Goal: Information Seeking & Learning: Learn about a topic

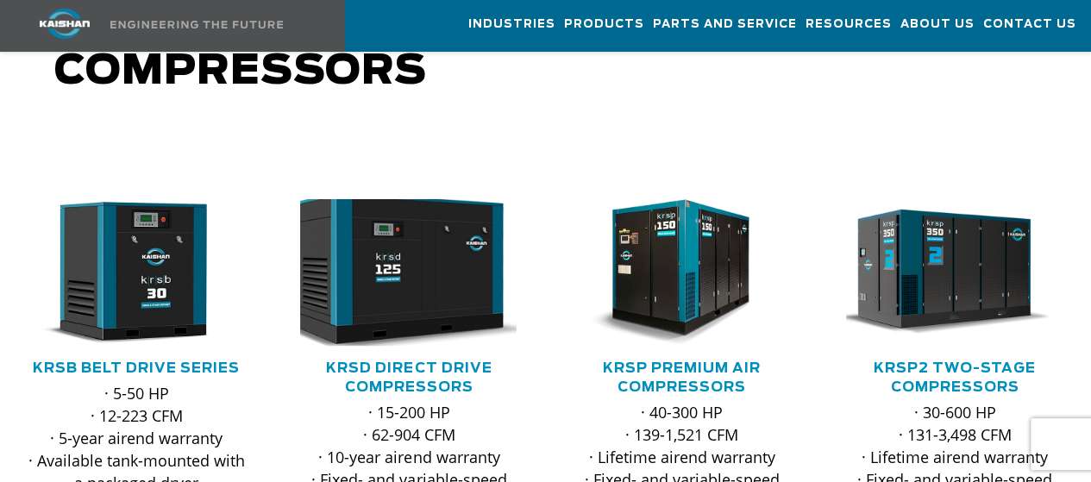
scroll to position [173, 0]
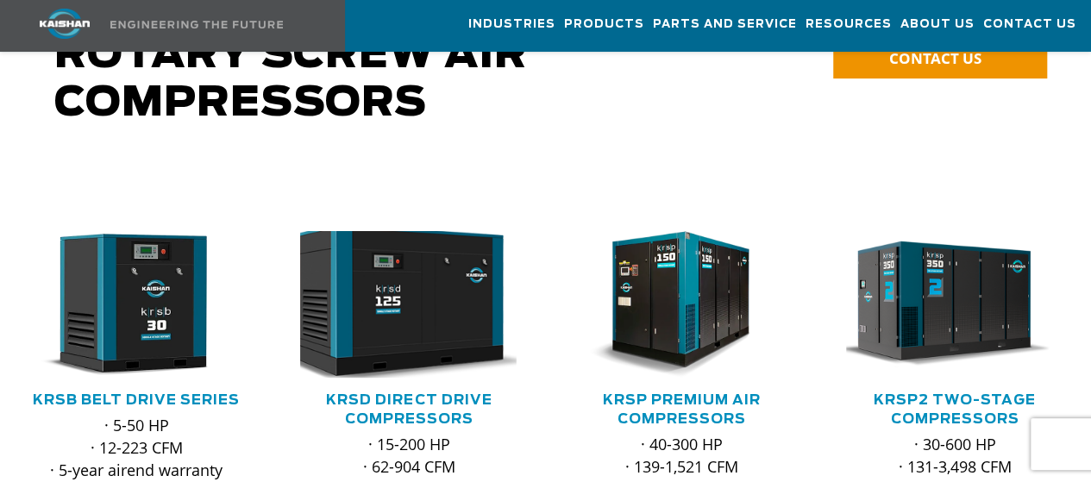
click at [468, 268] on img at bounding box center [397, 303] width 240 height 161
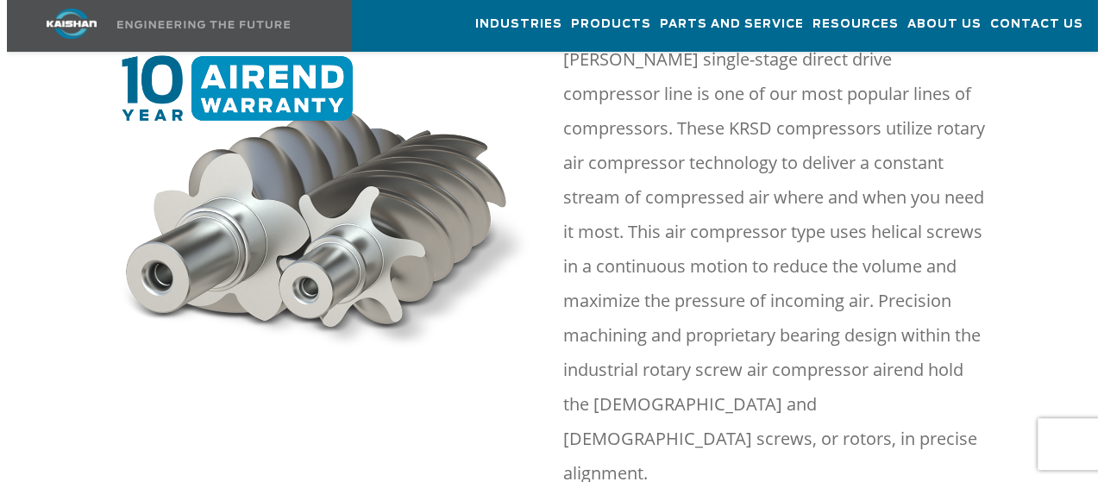
scroll to position [1035, 0]
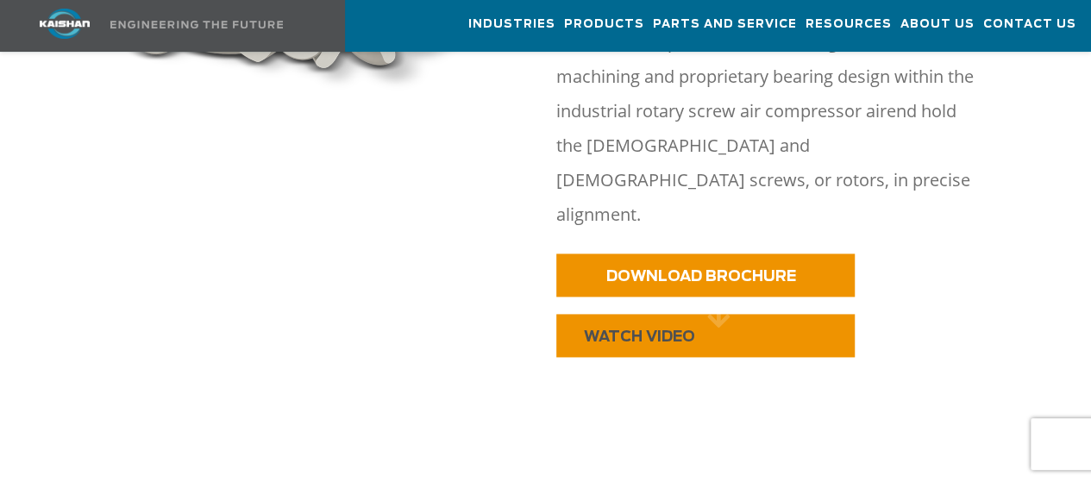
click at [638, 314] on link "WATCH VIDEO" at bounding box center [705, 335] width 298 height 43
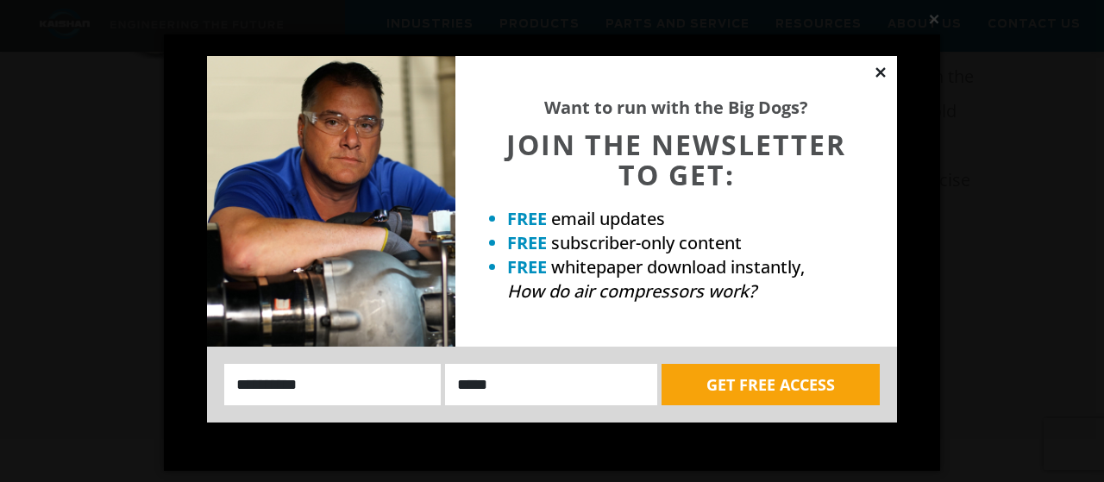
click at [887, 72] on icon at bounding box center [881, 73] width 16 height 16
